Goal: Task Accomplishment & Management: Use online tool/utility

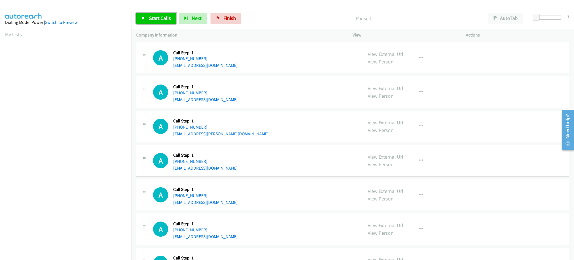
click at [156, 17] on span "Start Calls" at bounding box center [160, 18] width 22 height 6
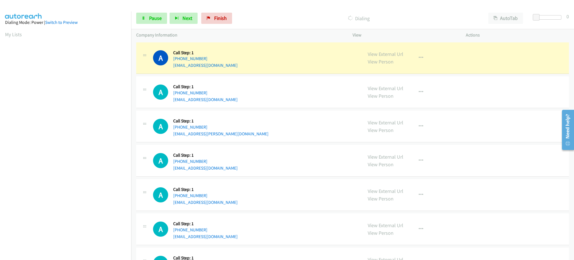
scroll to position [56, 0]
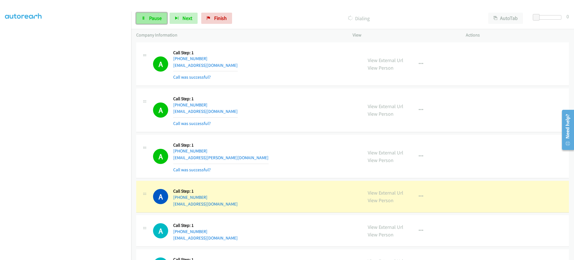
click at [151, 21] on link "Pause" at bounding box center [151, 18] width 31 height 11
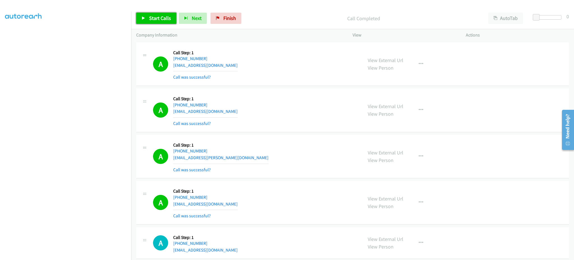
click at [159, 14] on link "Start Calls" at bounding box center [156, 18] width 40 height 11
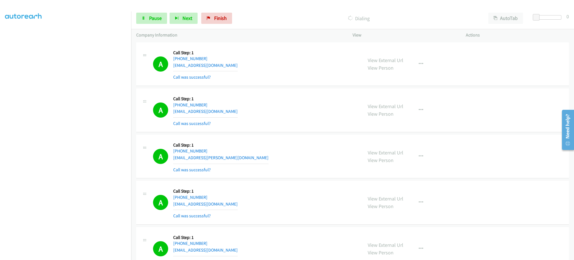
click at [155, 24] on div "Start Calls Pause Next Finish Dialing AutoTab AutoTab 0" at bounding box center [352, 19] width 443 height 22
click at [154, 20] on span "Pause" at bounding box center [155, 18] width 13 height 6
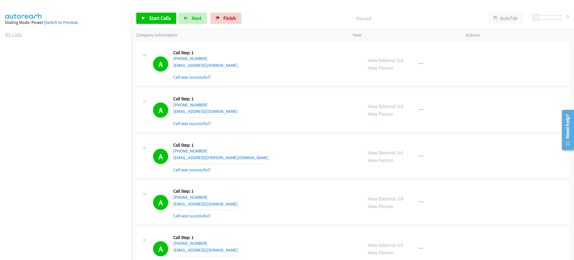
click at [15, 34] on link "My Lists" at bounding box center [13, 34] width 17 height 6
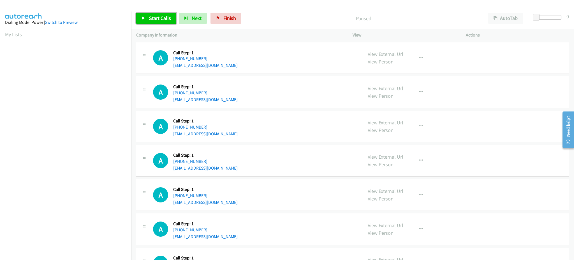
click at [164, 16] on span "Start Calls" at bounding box center [160, 18] width 22 height 6
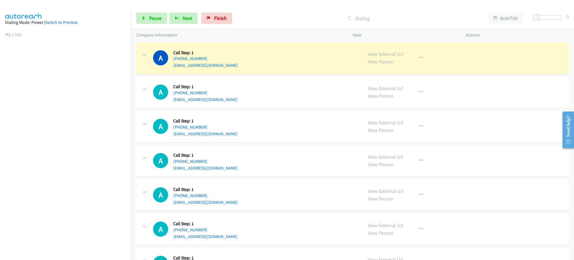
scroll to position [56, 0]
click at [154, 16] on span "Pause" at bounding box center [155, 18] width 13 height 6
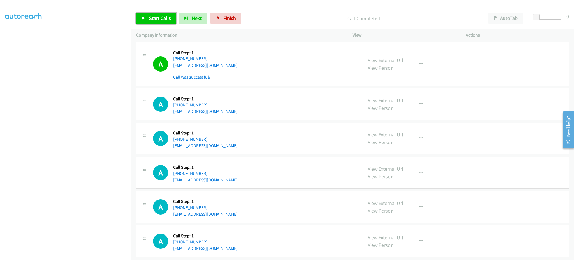
click at [159, 16] on span "Start Calls" at bounding box center [160, 18] width 22 height 6
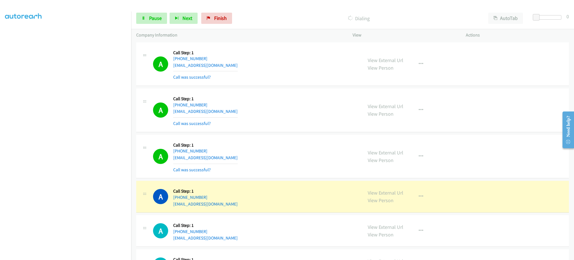
click at [156, 25] on div "Start Calls Pause Next Finish Dialing AutoTab AutoTab 0" at bounding box center [352, 19] width 443 height 22
click at [156, 20] on span "Pause" at bounding box center [155, 18] width 13 height 6
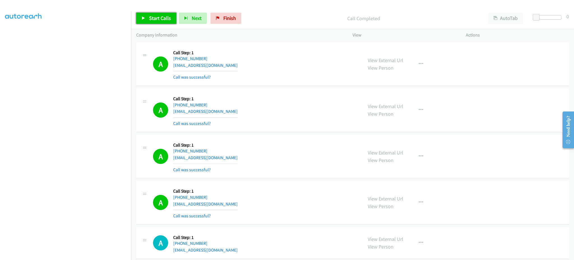
click at [157, 19] on span "Start Calls" at bounding box center [160, 18] width 22 height 6
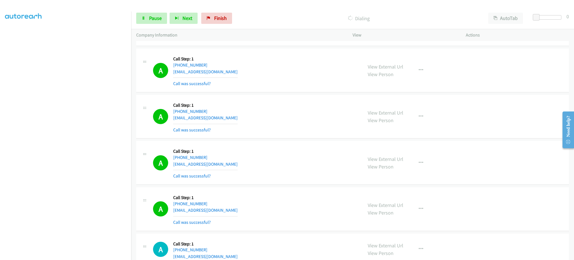
scroll to position [336, 0]
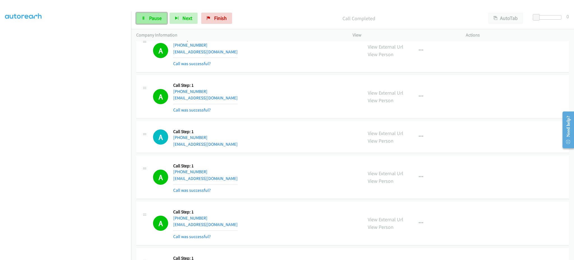
click at [160, 20] on span "Pause" at bounding box center [155, 18] width 13 height 6
click at [168, 18] on span "Start Calls" at bounding box center [160, 18] width 22 height 6
click at [155, 18] on span "Pause" at bounding box center [155, 18] width 13 height 6
click at [156, 18] on span "Start Calls" at bounding box center [160, 18] width 22 height 6
click at [153, 16] on span "Pause" at bounding box center [155, 18] width 13 height 6
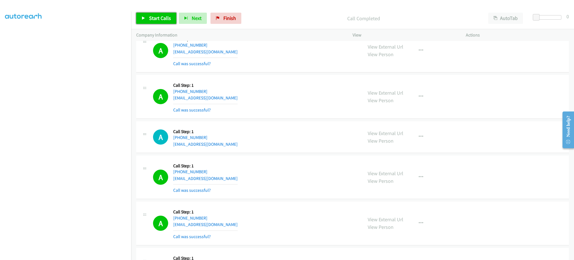
click at [153, 21] on link "Start Calls" at bounding box center [156, 18] width 40 height 11
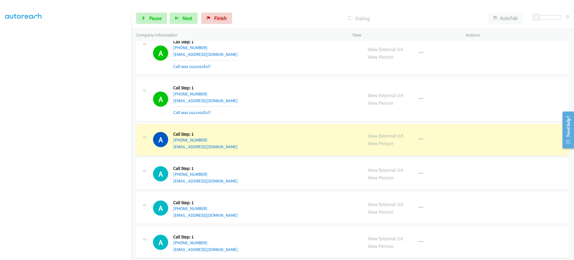
scroll to position [1009, 0]
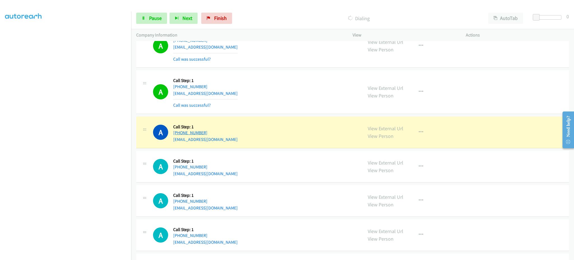
drag, startPoint x: 230, startPoint y: 130, endPoint x: 176, endPoint y: 130, distance: 53.5
click at [176, 130] on div "+1 256-997-6435" at bounding box center [205, 132] width 64 height 7
copy link "1 256-997-6435"
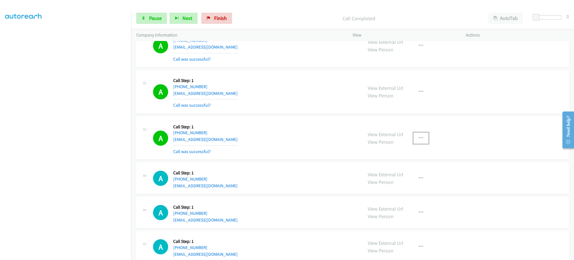
drag, startPoint x: 419, startPoint y: 142, endPoint x: 420, endPoint y: 157, distance: 15.2
click at [419, 142] on button "button" at bounding box center [421, 137] width 15 height 11
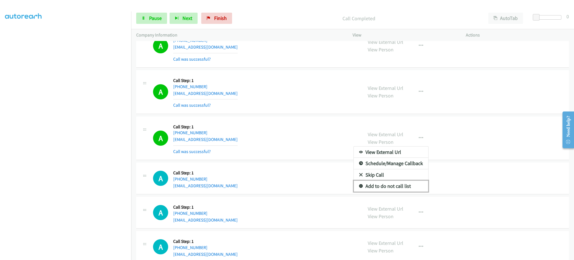
click at [405, 183] on link "Add to do not call list" at bounding box center [391, 185] width 75 height 11
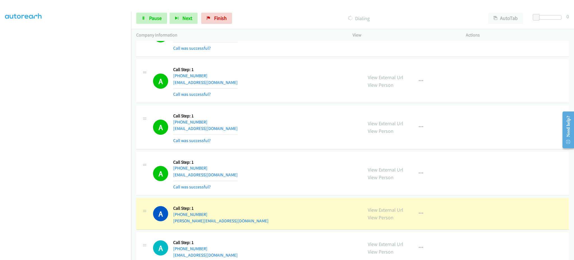
scroll to position [1234, 0]
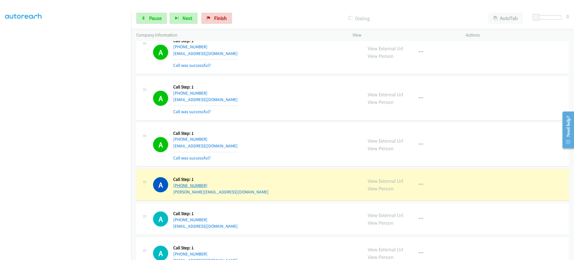
drag, startPoint x: 237, startPoint y: 185, endPoint x: 207, endPoint y: 179, distance: 30.3
click at [177, 185] on div "A Callback Scheduled Call Step: 1 America/Chicago +1 901-212-4646 lisa.sz3k3ly@…" at bounding box center [255, 184] width 205 height 21
copy link "901-212-4646"
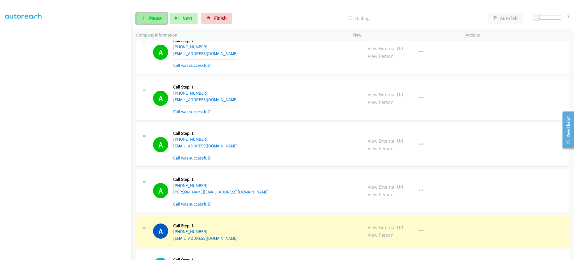
click at [154, 18] on span "Pause" at bounding box center [155, 18] width 13 height 6
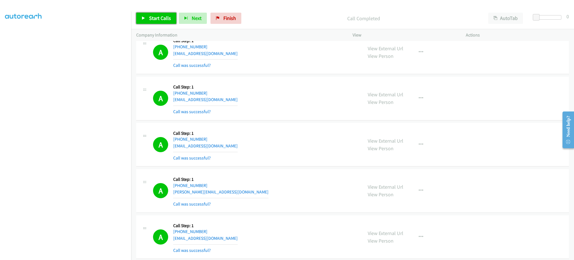
click at [159, 16] on span "Start Calls" at bounding box center [160, 18] width 22 height 6
drag, startPoint x: 156, startPoint y: 22, endPoint x: 153, endPoint y: 6, distance: 16.8
click at [156, 22] on link "Pause" at bounding box center [151, 18] width 31 height 11
click at [150, 21] on span "Start Calls" at bounding box center [160, 18] width 22 height 6
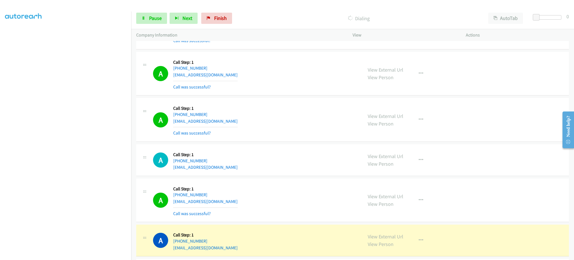
scroll to position [1458, 0]
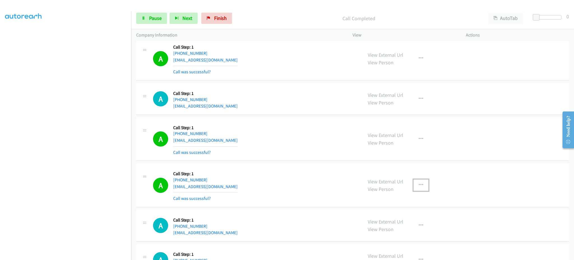
drag, startPoint x: 418, startPoint y: 191, endPoint x: 416, endPoint y: 207, distance: 16.3
click at [418, 190] on button "button" at bounding box center [421, 184] width 15 height 11
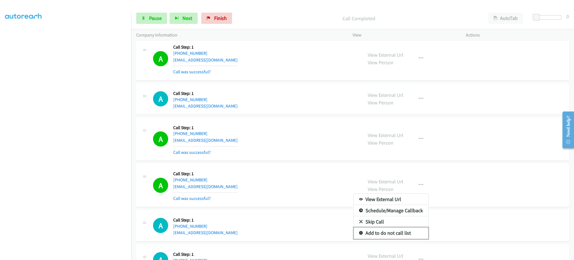
click at [403, 235] on link "Add to do not call list" at bounding box center [391, 232] width 75 height 11
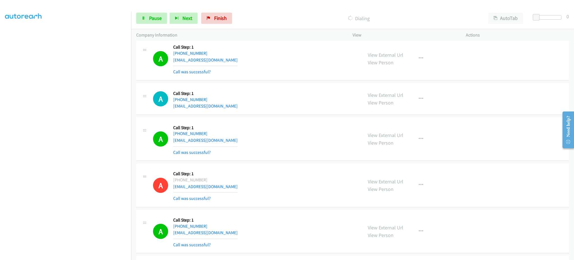
click at [96, 254] on section at bounding box center [65, 126] width 121 height 268
click at [163, 12] on div "Start Calls Pause Next Finish Call Completed AutoTab AutoTab 0" at bounding box center [352, 19] width 443 height 22
click at [157, 19] on span "Pause" at bounding box center [155, 18] width 13 height 6
click at [157, 19] on span "Start Calls" at bounding box center [160, 18] width 22 height 6
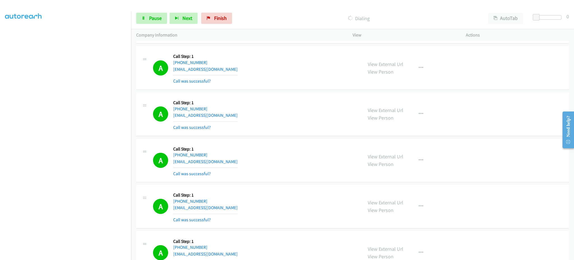
scroll to position [1794, 0]
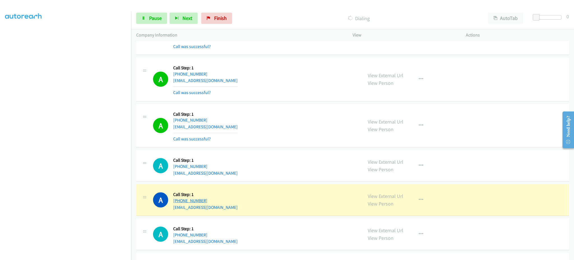
drag, startPoint x: 226, startPoint y: 201, endPoint x: 177, endPoint y: 203, distance: 48.8
click at [177, 203] on div "A Callback Scheduled Call Step: 1 America/Toronto +1 647-234-9076 karanjhaveri9…" at bounding box center [255, 199] width 205 height 21
copy link "647-234-9076"
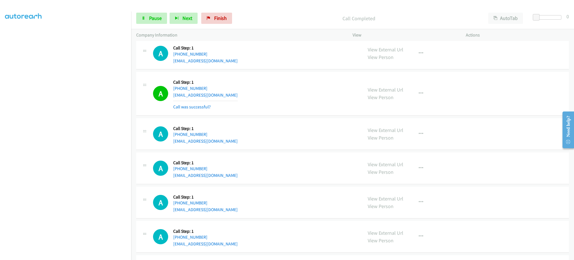
click at [408, 96] on div "View External Url View Person View External Url Email Schedule/Manage Callback …" at bounding box center [422, 93] width 118 height 33
click at [414, 96] on button "button" at bounding box center [421, 93] width 15 height 11
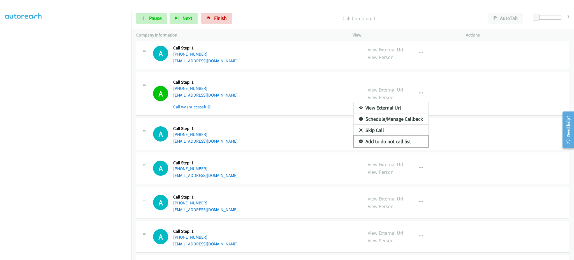
click at [395, 143] on link "Add to do not call list" at bounding box center [391, 141] width 75 height 11
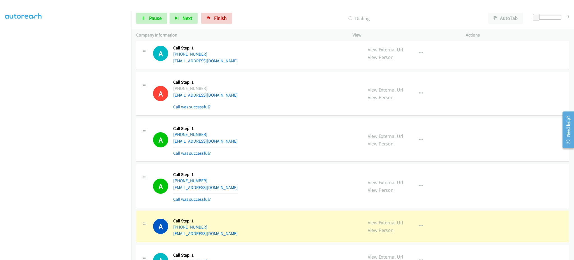
click at [151, 26] on div "Start Calls Pause Next Finish Dialing AutoTab AutoTab 0" at bounding box center [352, 19] width 443 height 22
click at [151, 24] on div "Start Calls Pause Next Finish Dialing AutoTab AutoTab 0" at bounding box center [352, 19] width 443 height 22
click at [153, 22] on link "Pause" at bounding box center [151, 18] width 31 height 11
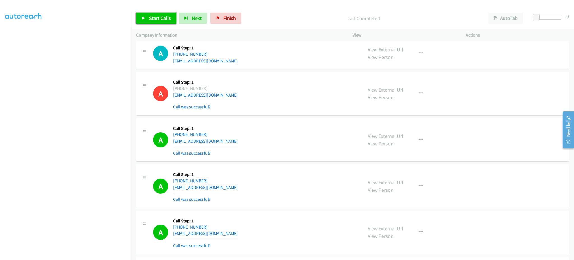
click at [162, 23] on link "Start Calls" at bounding box center [156, 18] width 40 height 11
click at [149, 17] on span "Pause" at bounding box center [155, 18] width 13 height 6
click at [156, 15] on span "Start Calls" at bounding box center [160, 18] width 22 height 6
click at [149, 17] on span "Pause" at bounding box center [155, 18] width 13 height 6
click at [160, 20] on span "Start Calls" at bounding box center [160, 18] width 22 height 6
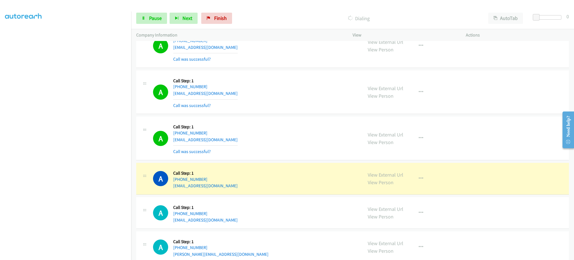
scroll to position [2867, 0]
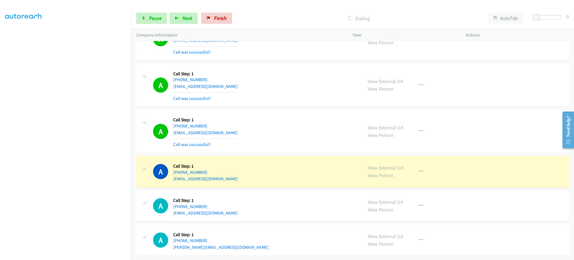
click at [416, 164] on div "View External Url View Person View External Url Email Schedule/Manage Callback …" at bounding box center [422, 171] width 118 height 21
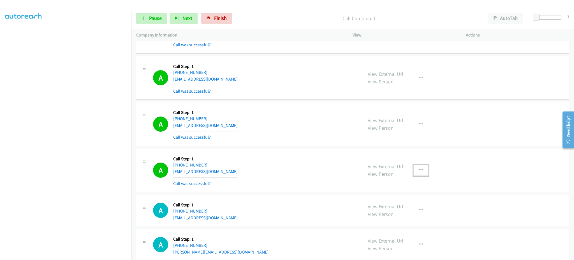
click at [419, 170] on icon "button" at bounding box center [421, 170] width 4 height 4
click at [403, 219] on link "Add to do not call list" at bounding box center [391, 217] width 75 height 11
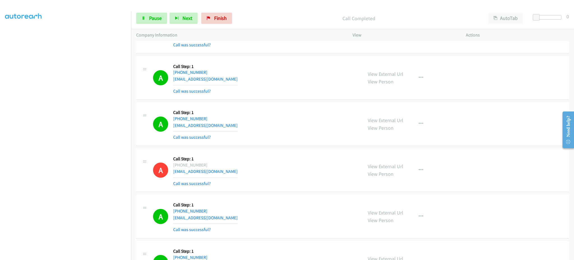
click at [142, 10] on div "Start Calls Pause Next Finish Call Completed AutoTab AutoTab 0" at bounding box center [352, 19] width 443 height 22
click at [151, 20] on span "Pause" at bounding box center [155, 18] width 13 height 6
click at [156, 19] on span "Start Calls" at bounding box center [160, 18] width 22 height 6
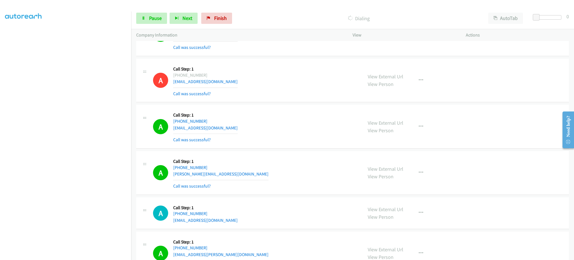
scroll to position [2979, 0]
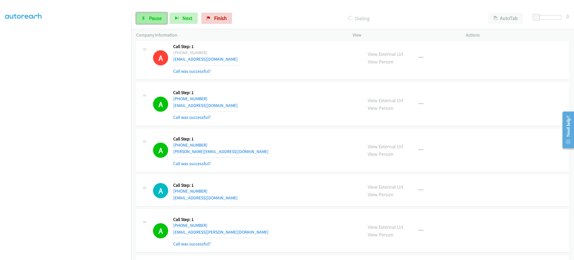
click at [148, 17] on link "Pause" at bounding box center [151, 18] width 31 height 11
click at [158, 21] on span "Start Calls" at bounding box center [160, 18] width 22 height 6
click at [147, 13] on link "Pause" at bounding box center [151, 18] width 31 height 11
click at [153, 15] on span "Start Calls" at bounding box center [160, 18] width 22 height 6
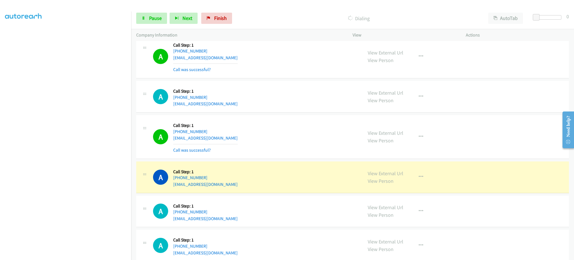
scroll to position [3452, 0]
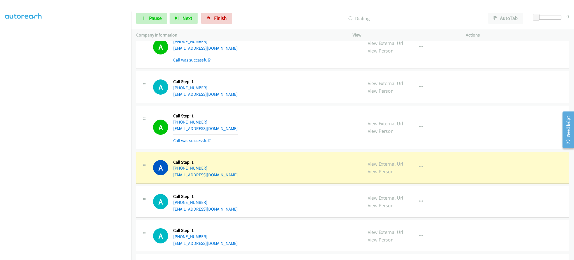
drag, startPoint x: 225, startPoint y: 167, endPoint x: 178, endPoint y: 171, distance: 47.5
click at [178, 171] on div "A Callback Scheduled Call Step: 1 America/Los_Angeles +1 916-316-5208 94colleen…" at bounding box center [255, 167] width 205 height 21
copy link "916-316-5208"
drag, startPoint x: 155, startPoint y: 22, endPoint x: 225, endPoint y: 114, distance: 115.7
click at [155, 22] on link "Pause" at bounding box center [151, 18] width 31 height 11
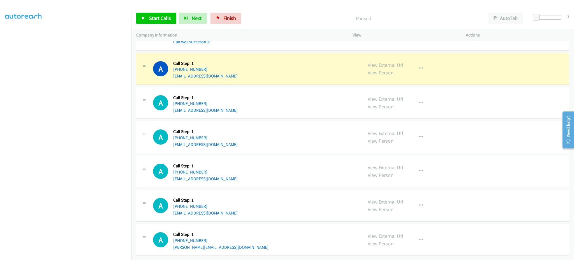
scroll to position [3558, 0]
click at [414, 63] on button "button" at bounding box center [421, 68] width 15 height 11
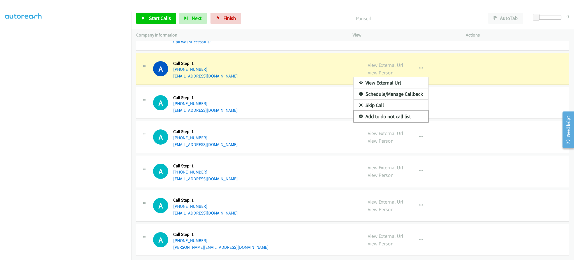
click at [404, 112] on link "Add to do not call list" at bounding box center [391, 116] width 75 height 11
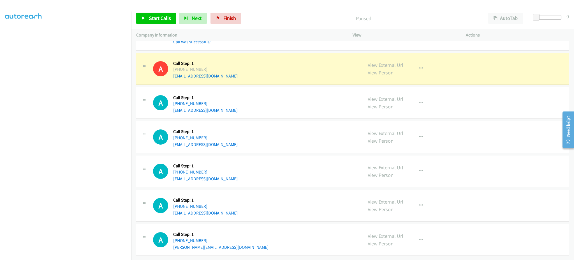
scroll to position [3428, 0]
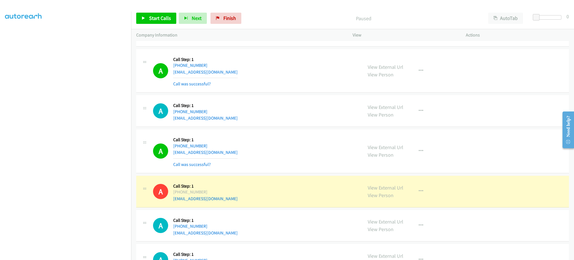
click at [409, 156] on div "View External Url View Person View External Url Email Schedule/Manage Callback …" at bounding box center [422, 150] width 118 height 33
click at [418, 155] on button "button" at bounding box center [421, 150] width 15 height 11
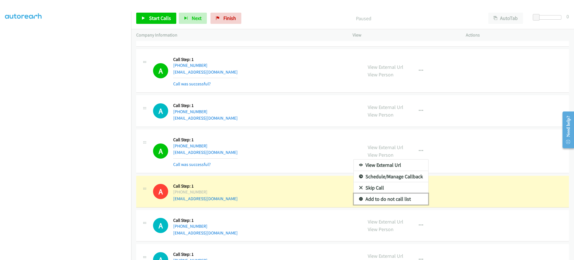
click at [411, 198] on link "Add to do not call list" at bounding box center [391, 198] width 75 height 11
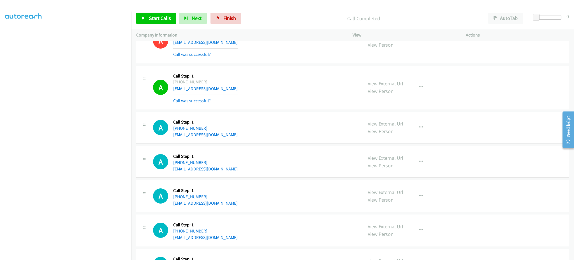
scroll to position [3540, 0]
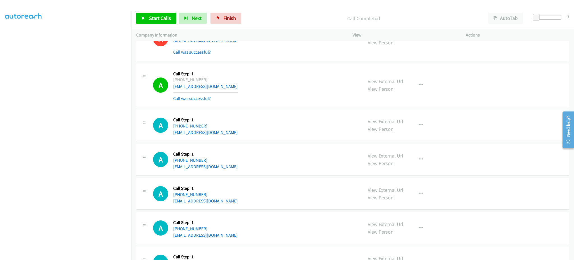
click at [427, 87] on div "View External Url View Person View External Url Email Schedule/Manage Callback …" at bounding box center [422, 84] width 118 height 33
click at [424, 87] on button "button" at bounding box center [421, 84] width 15 height 11
click at [415, 137] on link "Add to do not call list" at bounding box center [391, 132] width 75 height 11
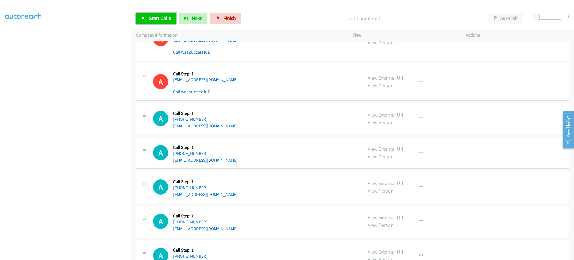
click at [162, 21] on span "Start Calls" at bounding box center [160, 18] width 22 height 6
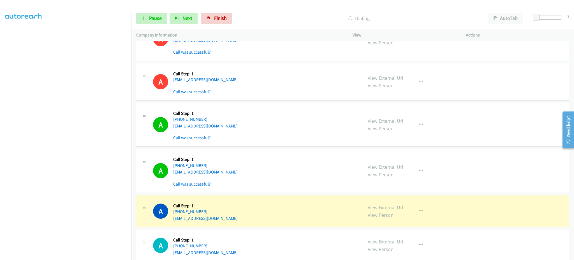
click at [425, 237] on div "View External Url View Person View External Url Email Schedule/Manage Callback …" at bounding box center [422, 244] width 118 height 21
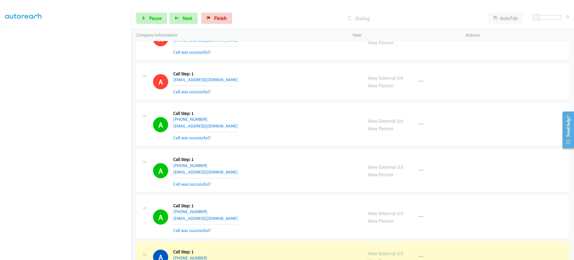
scroll to position [3652, 0]
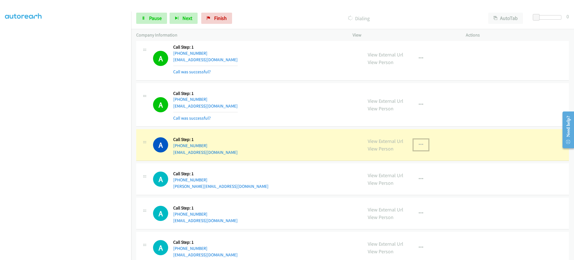
click at [421, 150] on button "button" at bounding box center [421, 144] width 15 height 11
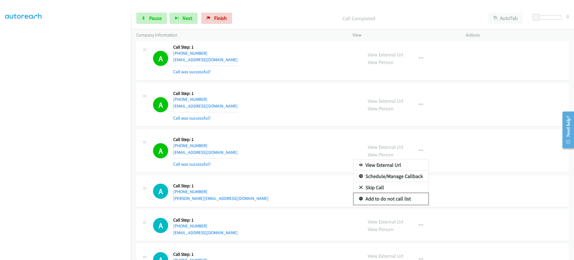
click at [417, 200] on link "Add to do not call list" at bounding box center [391, 198] width 75 height 11
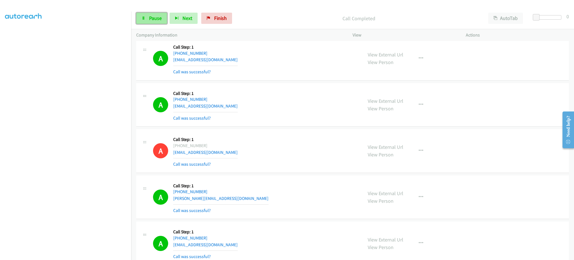
click at [158, 22] on link "Pause" at bounding box center [151, 18] width 31 height 11
click at [158, 18] on span "Start Calls" at bounding box center [160, 18] width 22 height 6
click at [156, 25] on div "Start Calls Pause Next Finish Dialing AutoTab AutoTab 0" at bounding box center [352, 19] width 443 height 22
click at [156, 22] on link "Pause" at bounding box center [151, 18] width 31 height 11
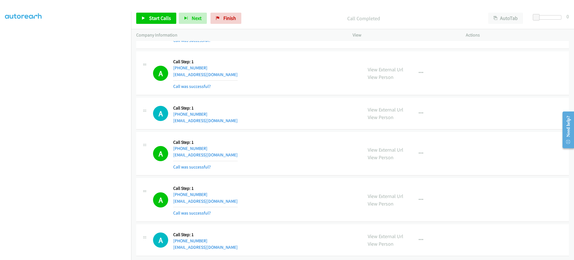
scroll to position [3606, 0]
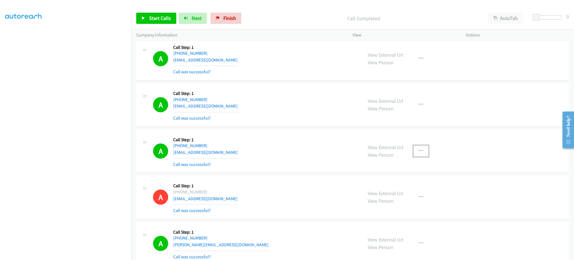
click at [423, 151] on button "button" at bounding box center [421, 150] width 15 height 11
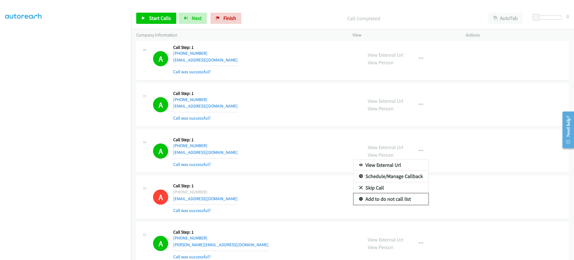
click at [413, 197] on link "Add to do not call list" at bounding box center [391, 198] width 75 height 11
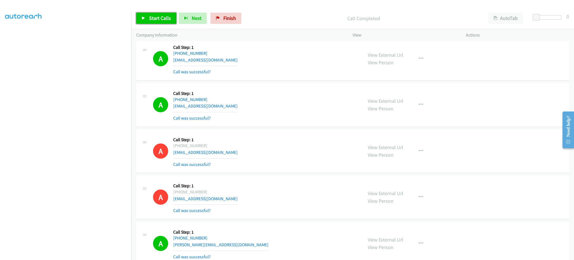
click at [154, 17] on span "Start Calls" at bounding box center [160, 18] width 22 height 6
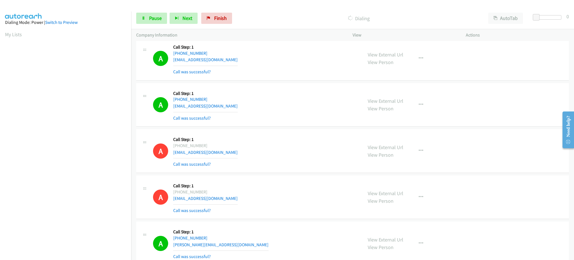
scroll to position [56, 1]
click at [161, 20] on span "Pause" at bounding box center [155, 18] width 13 height 6
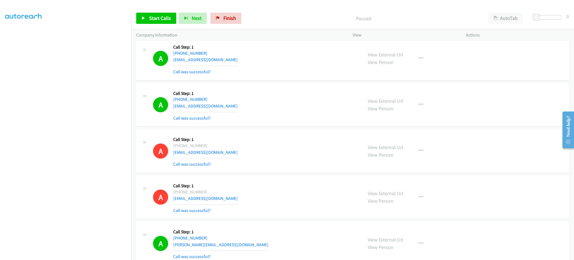
scroll to position [3630, 0]
click at [163, 19] on span "Start Calls" at bounding box center [160, 18] width 22 height 6
drag, startPoint x: 151, startPoint y: 16, endPoint x: 219, endPoint y: 113, distance: 118.1
click at [151, 16] on span "Pause" at bounding box center [155, 18] width 13 height 6
click at [168, 19] on span "Start Calls" at bounding box center [160, 18] width 22 height 6
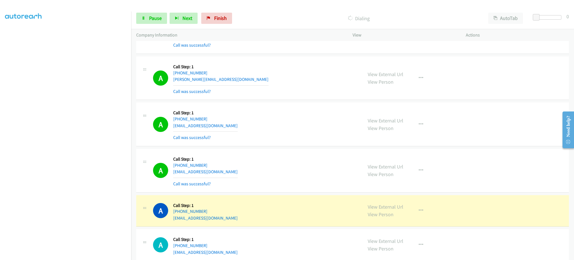
scroll to position [4199, 0]
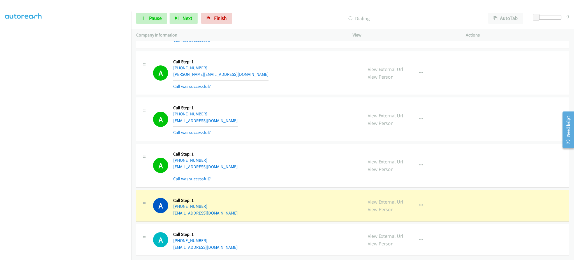
click at [421, 207] on div "View External Url View Person View External Url Email Schedule/Manage Callback …" at bounding box center [422, 205] width 118 height 21
click at [419, 205] on button "button" at bounding box center [421, 205] width 15 height 11
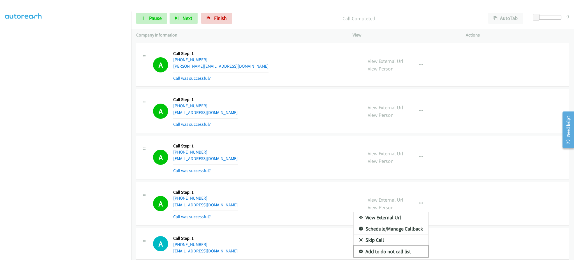
click at [403, 251] on link "Add to do not call list" at bounding box center [391, 251] width 75 height 11
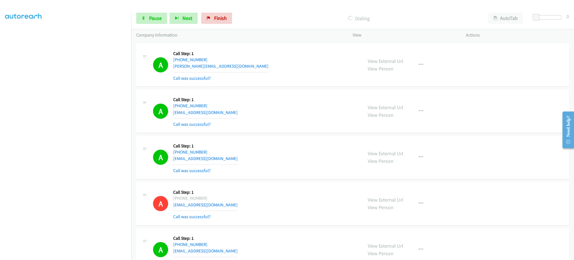
scroll to position [4211, 0]
click at [154, 13] on link "Pause" at bounding box center [151, 18] width 31 height 11
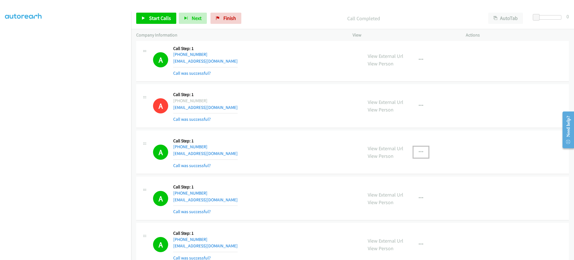
click at [415, 151] on button "button" at bounding box center [421, 151] width 15 height 11
click at [395, 204] on link "Add to do not call list" at bounding box center [391, 199] width 75 height 11
click at [163, 21] on link "Start Calls" at bounding box center [156, 18] width 40 height 11
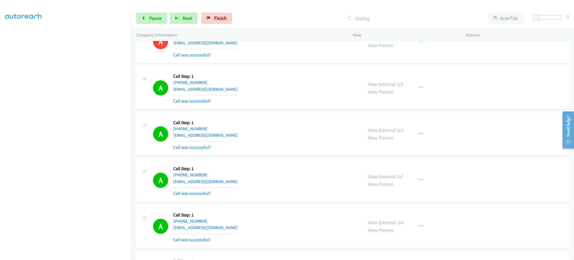
scroll to position [1685, 0]
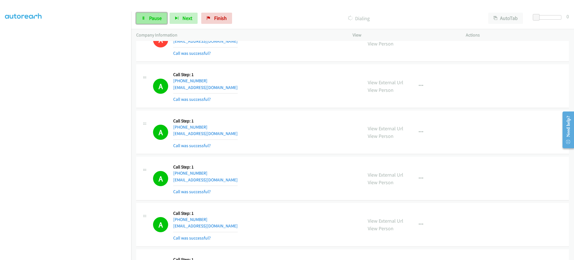
click at [154, 15] on span "Pause" at bounding box center [155, 18] width 13 height 6
click at [168, 22] on link "Start Calls" at bounding box center [156, 18] width 40 height 11
click at [401, 245] on div "A Callback Scheduled Call Step: 1 America/New_York +1 645-354-8795 gulomovalibe…" at bounding box center [352, 225] width 433 height 44
click at [161, 13] on link "Pause" at bounding box center [151, 18] width 31 height 11
click at [145, 9] on div "Start Calls Pause Next Finish Call Completed AutoTab AutoTab 0" at bounding box center [352, 19] width 443 height 22
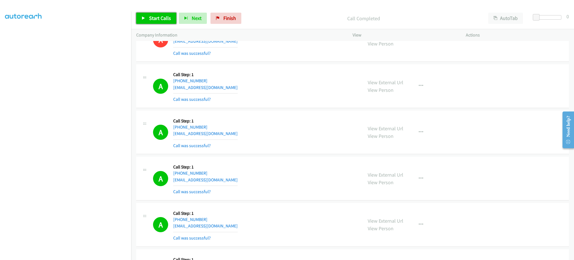
click at [154, 17] on span "Start Calls" at bounding box center [160, 18] width 22 height 6
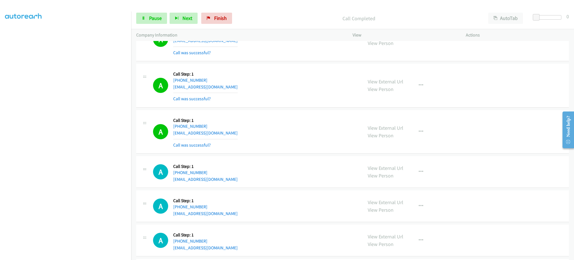
scroll to position [4746, 0]
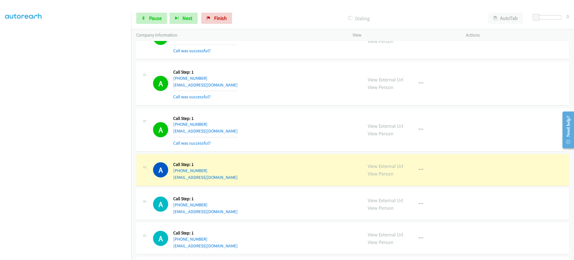
click at [418, 123] on div "View External Url View Person View External Url Email Schedule/Manage Callback …" at bounding box center [422, 129] width 118 height 33
click at [419, 132] on icon "button" at bounding box center [421, 129] width 4 height 4
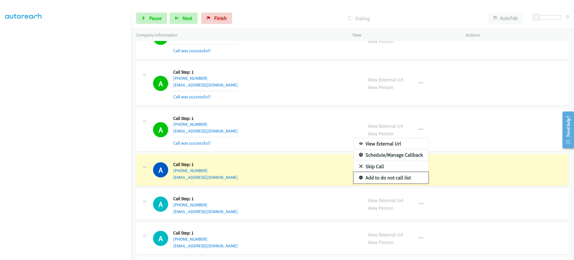
click at [396, 181] on link "Add to do not call list" at bounding box center [391, 177] width 75 height 11
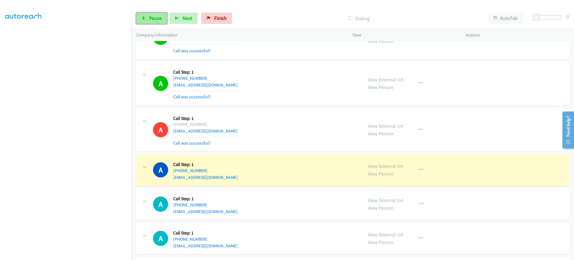
click at [149, 17] on span "Pause" at bounding box center [155, 18] width 13 height 6
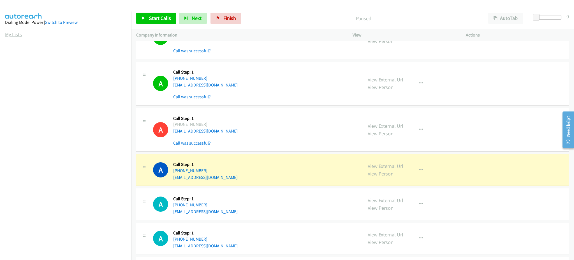
click at [19, 34] on link "My Lists" at bounding box center [13, 34] width 17 height 6
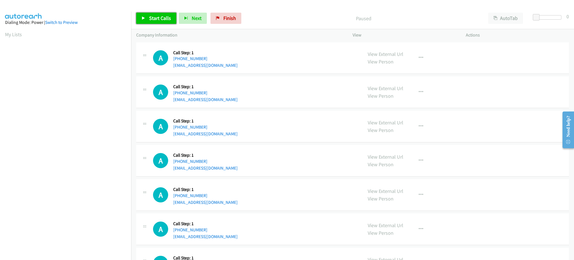
click at [156, 17] on span "Start Calls" at bounding box center [160, 18] width 22 height 6
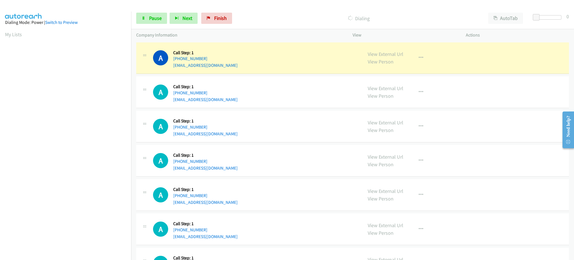
scroll to position [56, 0]
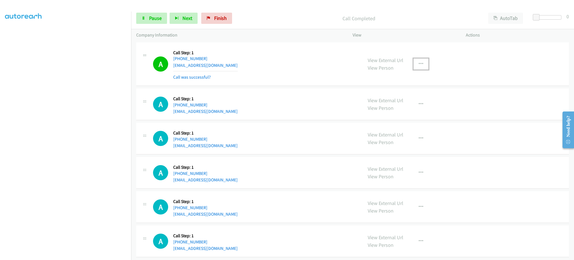
click at [419, 60] on button "button" at bounding box center [421, 63] width 15 height 11
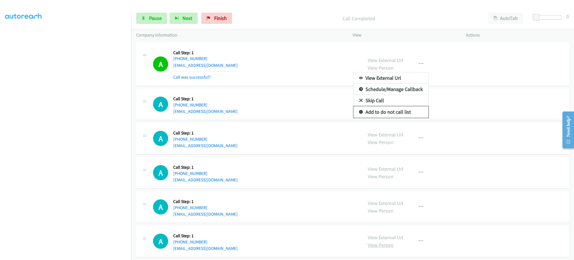
drag, startPoint x: 410, startPoint y: 116, endPoint x: 369, endPoint y: 247, distance: 137.4
click at [410, 116] on link "Add to do not call list" at bounding box center [391, 111] width 75 height 11
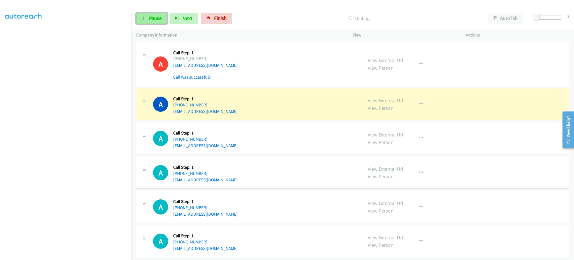
click at [160, 21] on span "Pause" at bounding box center [155, 18] width 13 height 6
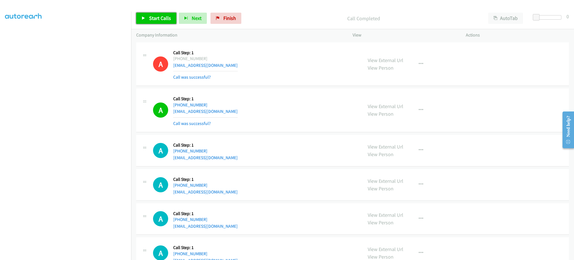
click at [158, 20] on span "Start Calls" at bounding box center [160, 18] width 22 height 6
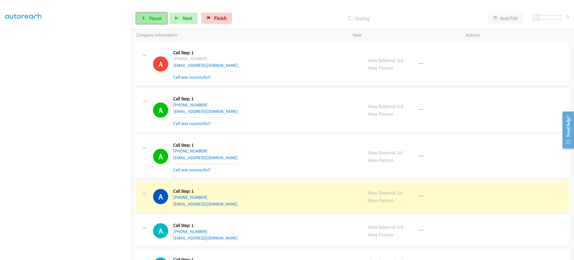
click at [159, 18] on span "Pause" at bounding box center [155, 18] width 13 height 6
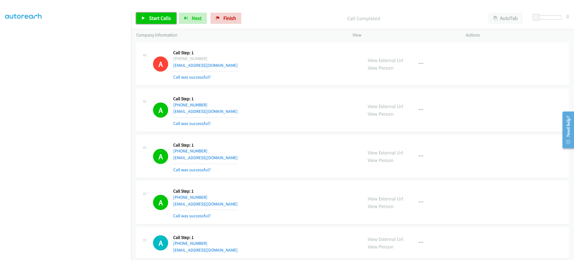
drag, startPoint x: 147, startPoint y: 16, endPoint x: 151, endPoint y: 5, distance: 11.9
click at [147, 16] on link "Start Calls" at bounding box center [156, 18] width 40 height 11
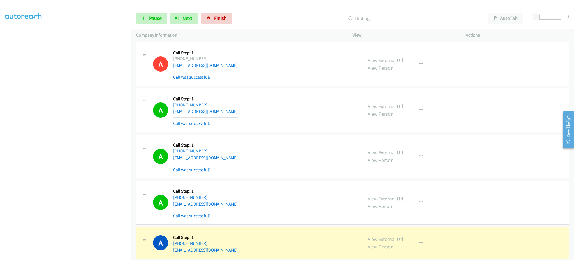
scroll to position [112, 0]
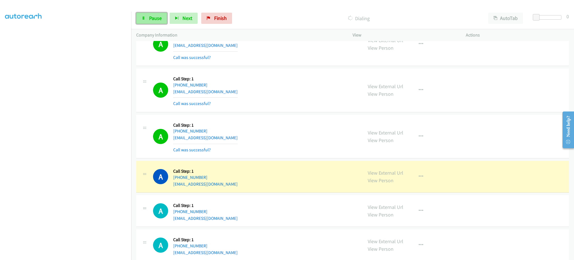
click at [146, 19] on link "Pause" at bounding box center [151, 18] width 31 height 11
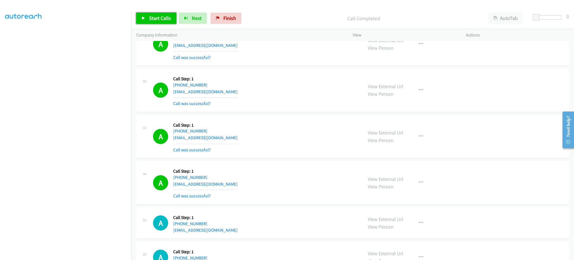
click at [154, 13] on link "Start Calls" at bounding box center [156, 18] width 40 height 11
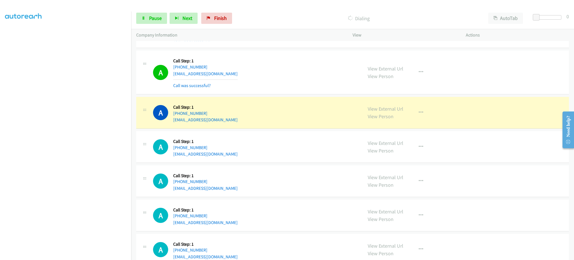
scroll to position [224, 0]
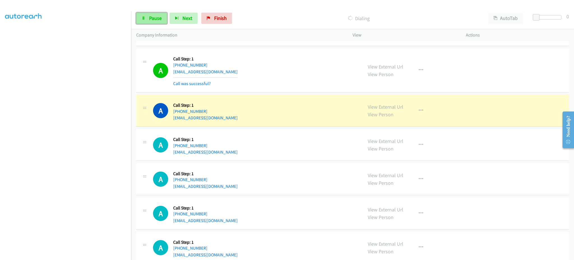
click at [139, 17] on link "Pause" at bounding box center [151, 18] width 31 height 11
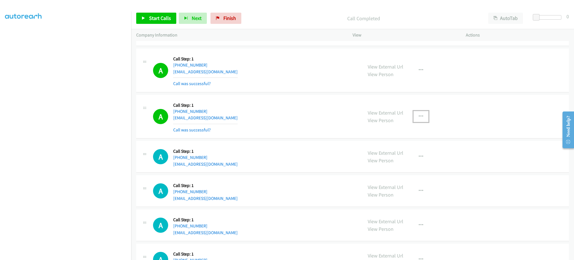
click at [419, 115] on icon "button" at bounding box center [421, 116] width 4 height 4
drag, startPoint x: 408, startPoint y: 166, endPoint x: 380, endPoint y: 71, distance: 99.0
click at [408, 166] on link "Add to do not call list" at bounding box center [391, 164] width 75 height 11
click at [167, 23] on link "Start Calls" at bounding box center [156, 18] width 40 height 11
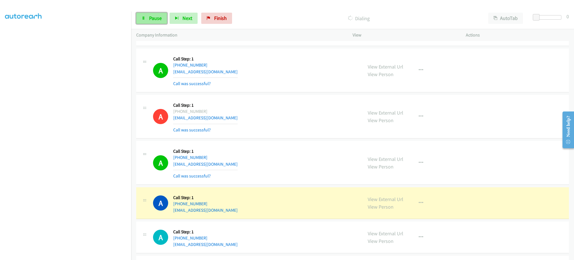
click at [159, 17] on span "Pause" at bounding box center [155, 18] width 13 height 6
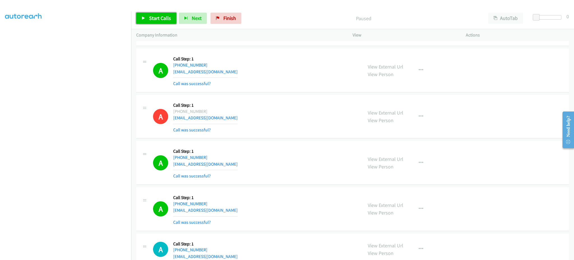
click at [150, 20] on span "Start Calls" at bounding box center [160, 18] width 22 height 6
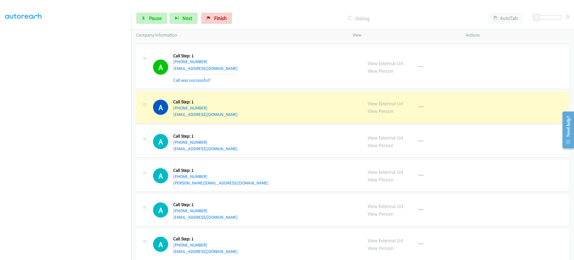
scroll to position [449, 0]
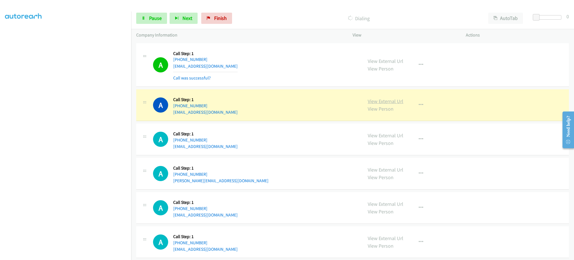
click at [388, 100] on link "View External Url" at bounding box center [386, 101] width 36 height 6
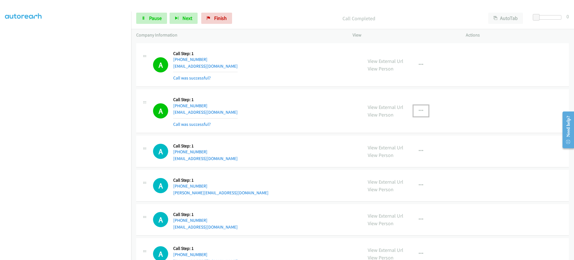
drag, startPoint x: 420, startPoint y: 112, endPoint x: 414, endPoint y: 136, distance: 24.8
click at [420, 112] on button "button" at bounding box center [421, 110] width 15 height 11
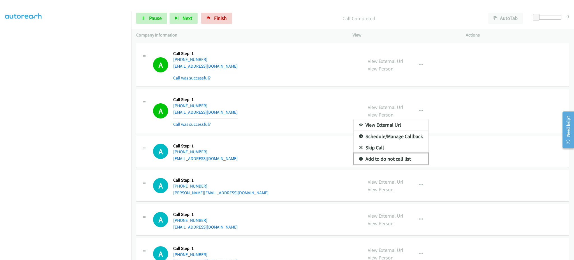
click at [402, 159] on link "Add to do not call list" at bounding box center [391, 158] width 75 height 11
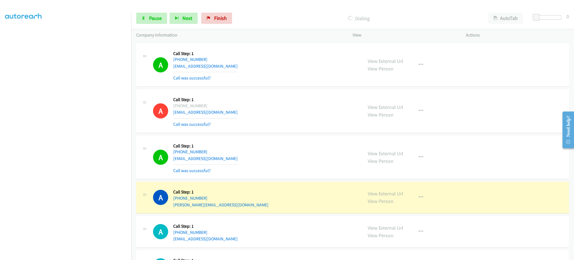
click at [110, 254] on section at bounding box center [65, 126] width 121 height 268
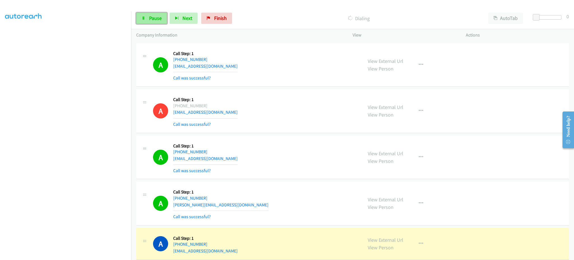
click at [162, 20] on link "Pause" at bounding box center [151, 18] width 31 height 11
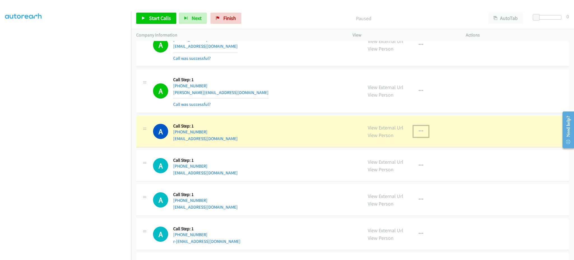
drag, startPoint x: 418, startPoint y: 132, endPoint x: 416, endPoint y: 138, distance: 5.9
click at [419, 132] on icon "button" at bounding box center [421, 131] width 4 height 4
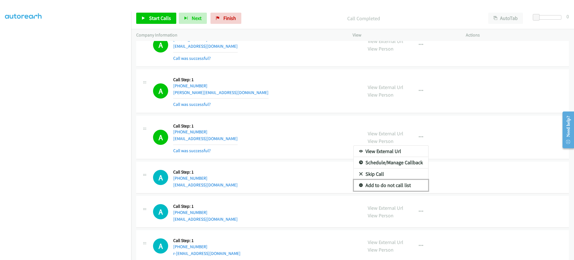
click at [412, 187] on link "Add to do not call list" at bounding box center [391, 184] width 75 height 11
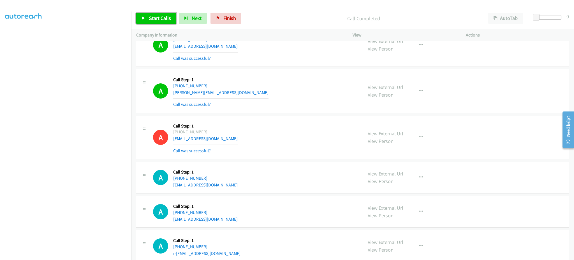
click at [160, 20] on span "Start Calls" at bounding box center [160, 18] width 22 height 6
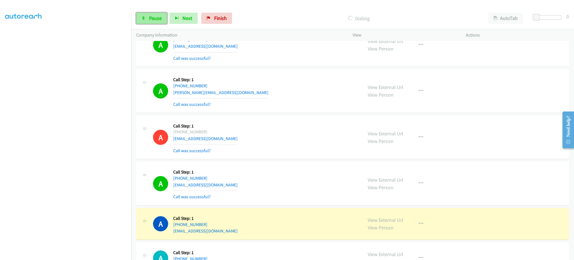
click at [149, 22] on link "Pause" at bounding box center [151, 18] width 31 height 11
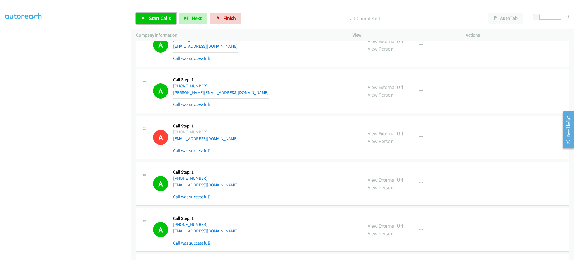
click at [153, 20] on span "Start Calls" at bounding box center [160, 18] width 22 height 6
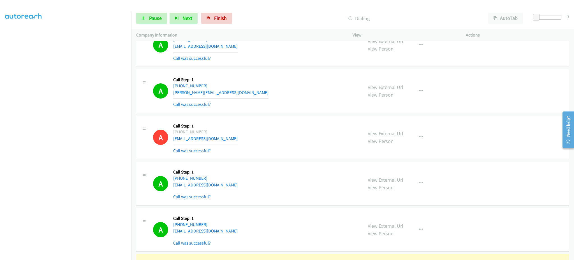
click at [77, 255] on section at bounding box center [65, 126] width 121 height 268
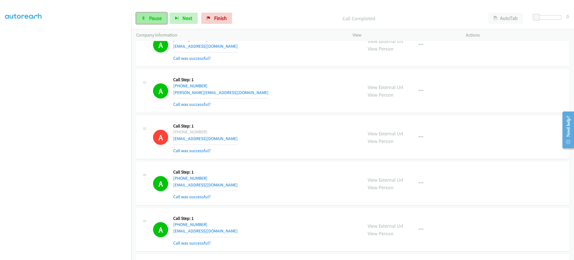
click at [143, 19] on icon at bounding box center [144, 19] width 4 height 4
click at [165, 20] on span "Start Calls" at bounding box center [160, 18] width 22 height 6
click at [154, 24] on div "Start Calls Pause Next Finish Dialing AutoTab AutoTab 0" at bounding box center [352, 19] width 443 height 22
click at [154, 22] on link "Pause" at bounding box center [151, 18] width 31 height 11
click at [157, 21] on span "Start Calls" at bounding box center [160, 18] width 22 height 6
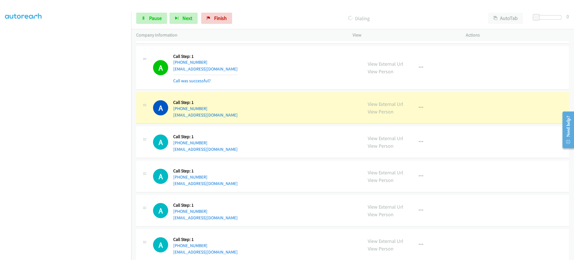
scroll to position [897, 0]
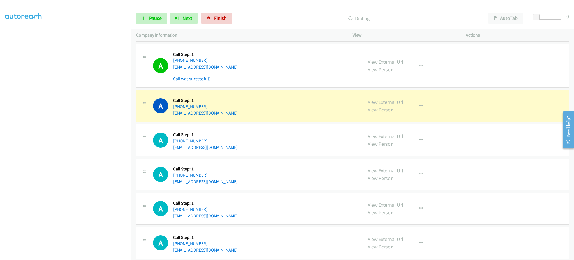
drag, startPoint x: 227, startPoint y: 103, endPoint x: 207, endPoint y: 108, distance: 20.5
click at [207, 108] on div "A Callback Scheduled Call Step: 1 America/New_York [PHONE_NUMBER] [PERSON_NAME]…" at bounding box center [255, 105] width 205 height 21
click at [232, 109] on div "A Callback Scheduled Call Step: 1 America/New_York [PHONE_NUMBER] [PERSON_NAME]…" at bounding box center [255, 105] width 205 height 21
drag, startPoint x: 228, startPoint y: 108, endPoint x: 177, endPoint y: 110, distance: 50.8
click at [177, 110] on div "A Callback Scheduled Call Step: 1 America/New_York [PHONE_NUMBER] [PERSON_NAME]…" at bounding box center [255, 105] width 205 height 21
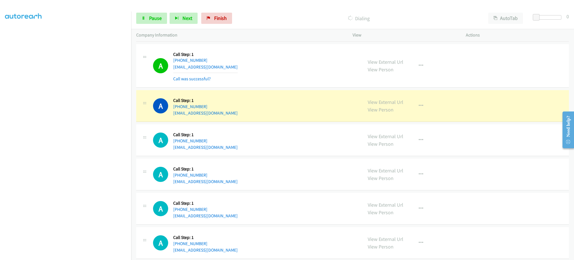
copy link "[PHONE_NUMBER]"
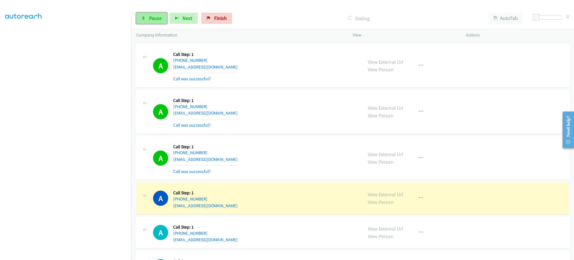
click at [165, 21] on link "Pause" at bounding box center [151, 18] width 31 height 11
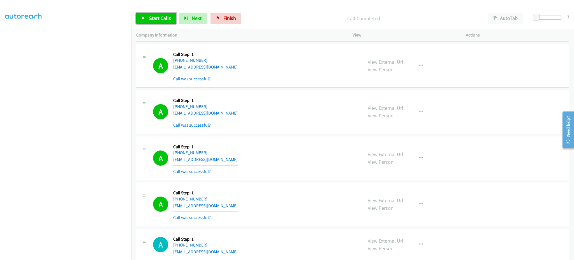
click at [155, 18] on span "Start Calls" at bounding box center [160, 18] width 22 height 6
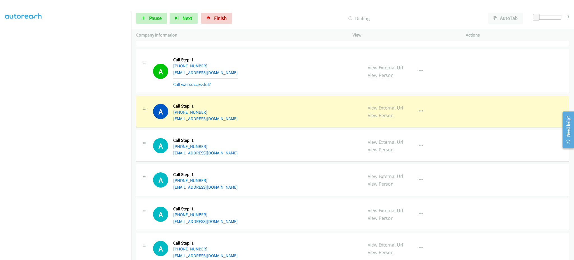
scroll to position [1121, 0]
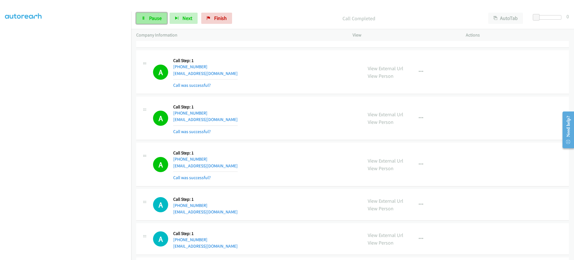
click at [151, 20] on span "Pause" at bounding box center [155, 18] width 13 height 6
click at [151, 18] on span "Start Calls" at bounding box center [160, 18] width 22 height 6
drag, startPoint x: 161, startPoint y: 21, endPoint x: 200, endPoint y: 80, distance: 71.4
click at [161, 21] on span "Pause" at bounding box center [155, 18] width 13 height 6
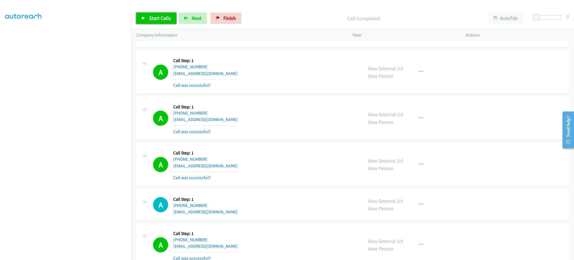
click at [147, 20] on link "Start Calls" at bounding box center [156, 18] width 40 height 11
click at [93, 253] on section at bounding box center [65, 126] width 121 height 268
click at [159, 22] on link "Pause" at bounding box center [151, 18] width 31 height 11
click at [160, 17] on span "Start Calls" at bounding box center [160, 18] width 22 height 6
click at [151, 25] on div "Start Calls Pause Next Finish Dialing AutoTab AutoTab 0" at bounding box center [352, 19] width 443 height 22
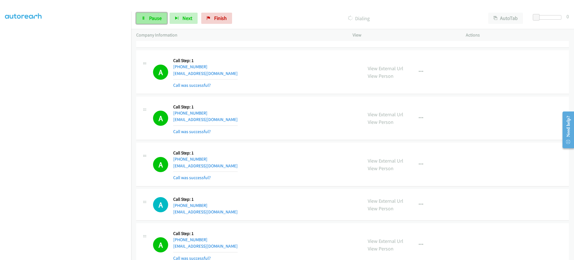
click at [151, 22] on link "Pause" at bounding box center [151, 18] width 31 height 11
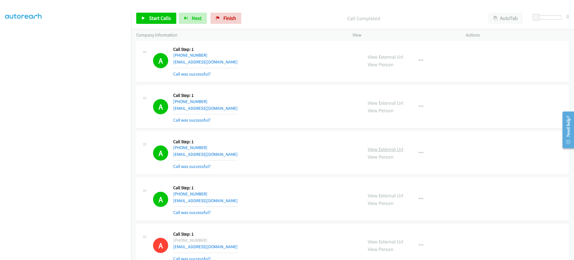
click at [375, 146] on link "View External Url" at bounding box center [386, 149] width 36 height 6
click at [419, 152] on icon "button" at bounding box center [421, 153] width 4 height 4
drag, startPoint x: 413, startPoint y: 202, endPoint x: 393, endPoint y: 201, distance: 20.5
click at [413, 202] on link "Add to do not call list" at bounding box center [391, 200] width 75 height 11
click at [160, 16] on span "Start Calls" at bounding box center [160, 18] width 22 height 6
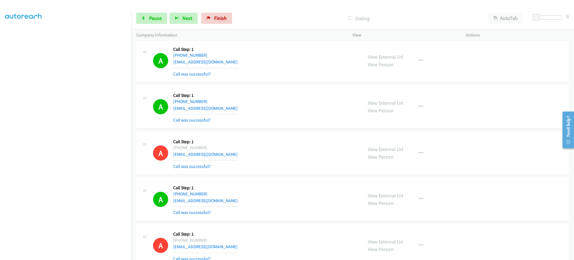
click at [135, 13] on div "Start Calls Pause Next Finish Dialing AutoTab AutoTab 0" at bounding box center [352, 19] width 443 height 22
click at [146, 15] on link "Pause" at bounding box center [151, 18] width 31 height 11
click at [165, 20] on span "Start Calls" at bounding box center [160, 18] width 22 height 6
click at [158, 17] on span "Pause" at bounding box center [155, 18] width 13 height 6
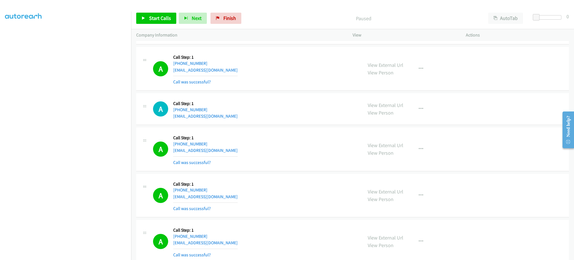
scroll to position [1553, 0]
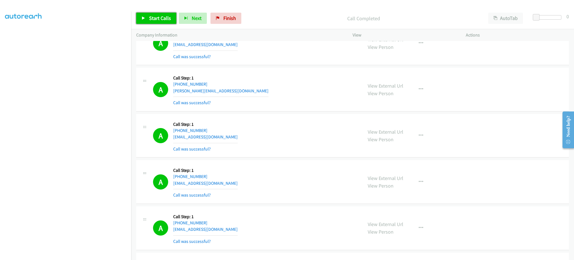
click at [154, 16] on span "Start Calls" at bounding box center [160, 18] width 22 height 6
drag, startPoint x: 77, startPoint y: 256, endPoint x: 74, endPoint y: 251, distance: 5.3
click at [74, 253] on aside "Dialing Mode: Power | Switch to Preview My Lists" at bounding box center [65, 116] width 131 height 310
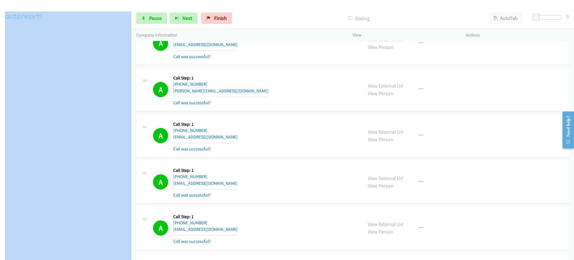
click at [95, 255] on aside "Dialing Mode: Power | Switch to Preview My Lists" at bounding box center [65, 116] width 131 height 310
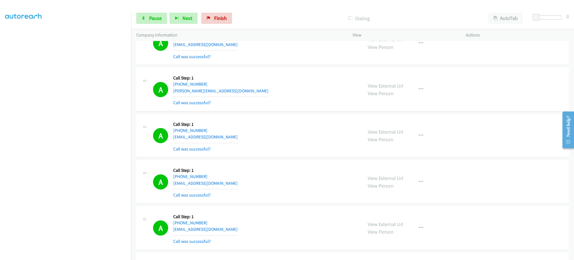
click at [513, 173] on div "A Callback Scheduled Call Step: 1 [GEOGRAPHIC_DATA]/[GEOGRAPHIC_DATA] [PHONE_NU…" at bounding box center [352, 182] width 433 height 44
click at [472, 152] on div "View External Url View Person View External Url Email Schedule/Manage Callback …" at bounding box center [422, 135] width 118 height 33
click at [467, 46] on div "View External Url View Person View External Url Email Schedule/Manage Callback …" at bounding box center [422, 43] width 118 height 33
drag, startPoint x: 425, startPoint y: 106, endPoint x: 403, endPoint y: 118, distance: 25.8
click at [425, 106] on div "View External Url View Person View External Url Email Schedule/Manage Callback …" at bounding box center [422, 89] width 118 height 33
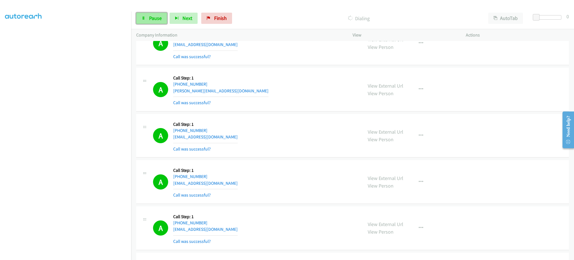
click at [144, 13] on link "Pause" at bounding box center [151, 18] width 31 height 11
click at [147, 19] on link "Start Calls" at bounding box center [156, 18] width 40 height 11
click at [149, 19] on span "Pause" at bounding box center [155, 18] width 13 height 6
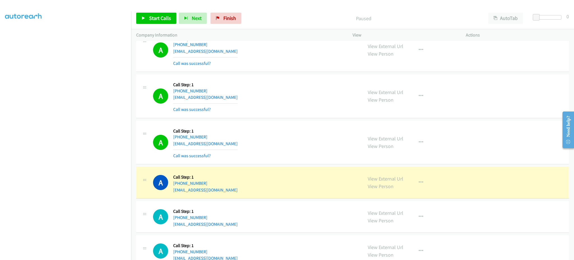
scroll to position [1778, 0]
click at [392, 179] on link "View External Url" at bounding box center [386, 178] width 36 height 6
drag, startPoint x: 230, startPoint y: 179, endPoint x: 211, endPoint y: 188, distance: 20.8
click at [211, 188] on div "A Callback Scheduled Call Step: 1 [GEOGRAPHIC_DATA]/[GEOGRAPHIC_DATA] [PHONE_NU…" at bounding box center [255, 181] width 205 height 21
click at [237, 183] on div "A Callback Scheduled Call Step: 1 [GEOGRAPHIC_DATA]/[GEOGRAPHIC_DATA] [PHONE_NU…" at bounding box center [255, 181] width 205 height 21
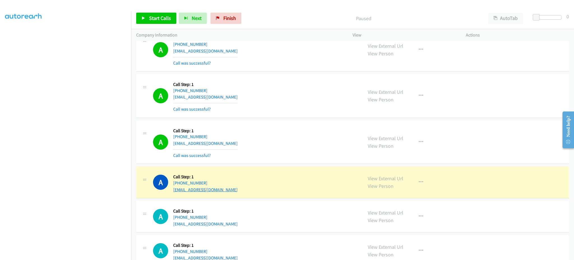
drag, startPoint x: 227, startPoint y: 186, endPoint x: 180, endPoint y: 189, distance: 46.9
click at [180, 189] on div "A Callback Scheduled Call Step: 1 [GEOGRAPHIC_DATA]/[GEOGRAPHIC_DATA] [PHONE_NU…" at bounding box center [255, 181] width 205 height 21
click at [248, 186] on div "A Callback Scheduled Call Step: 1 [GEOGRAPHIC_DATA]/[GEOGRAPHIC_DATA] [PHONE_NU…" at bounding box center [255, 181] width 205 height 21
drag, startPoint x: 228, startPoint y: 181, endPoint x: 210, endPoint y: 184, distance: 18.3
click at [210, 184] on div "A Callback Scheduled Call Step: 1 [GEOGRAPHIC_DATA]/[GEOGRAPHIC_DATA] [PHONE_NU…" at bounding box center [255, 181] width 205 height 21
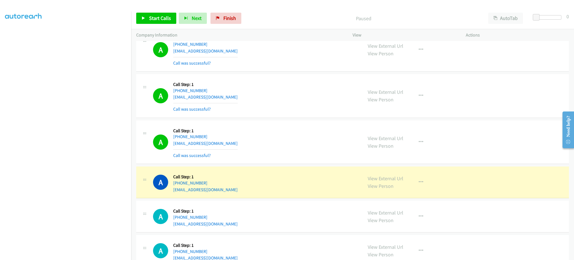
click at [224, 182] on div "A Callback Scheduled Call Step: 1 [GEOGRAPHIC_DATA]/[GEOGRAPHIC_DATA] [PHONE_NU…" at bounding box center [255, 181] width 205 height 21
copy div "[PHONE_NUMBER]"
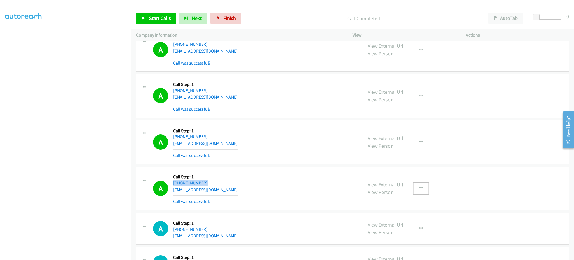
click at [423, 190] on button "button" at bounding box center [421, 187] width 15 height 11
click at [403, 239] on link "Add to do not call list" at bounding box center [391, 235] width 75 height 11
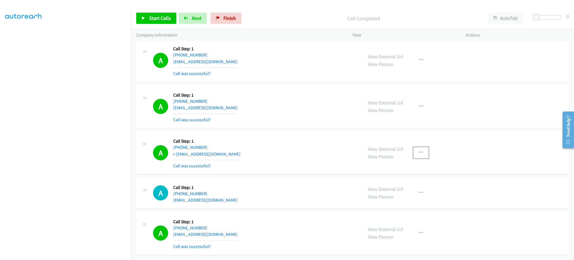
click at [414, 153] on button "button" at bounding box center [421, 152] width 15 height 11
click at [402, 199] on link "Add to do not call list" at bounding box center [391, 200] width 75 height 11
click at [394, 146] on link "View External Url" at bounding box center [386, 149] width 36 height 6
click at [169, 20] on span "Start Calls" at bounding box center [160, 18] width 22 height 6
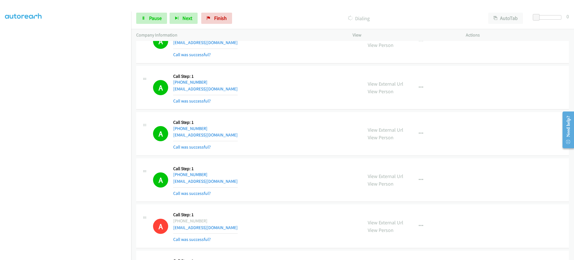
scroll to position [1805, 0]
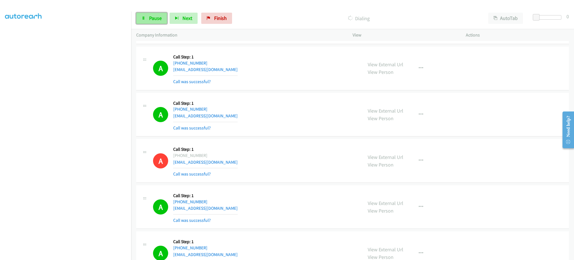
click at [160, 17] on span "Pause" at bounding box center [155, 18] width 13 height 6
